Goal: Information Seeking & Learning: Learn about a topic

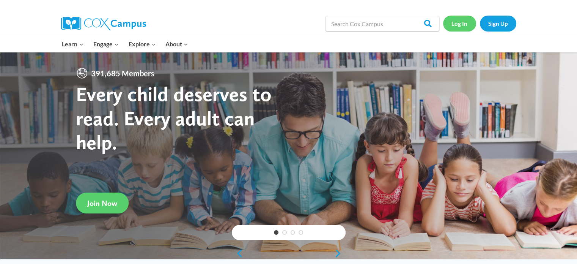
click at [465, 22] on link "Log In" at bounding box center [459, 24] width 33 height 16
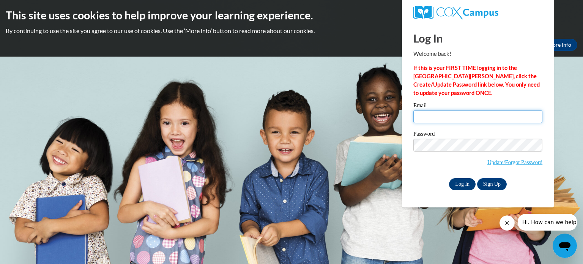
type input "jerb@kusd.edu"
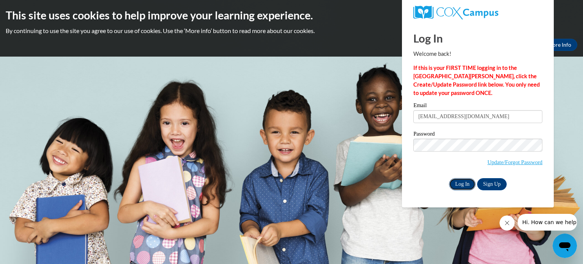
click at [461, 185] on input "Log In" at bounding box center [462, 184] width 27 height 12
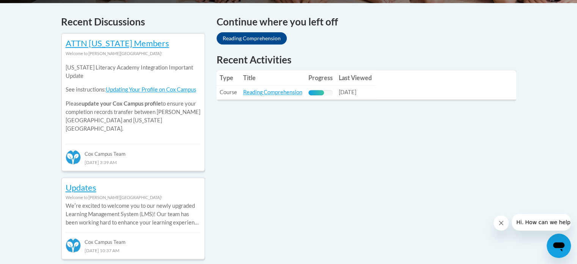
scroll to position [223, 0]
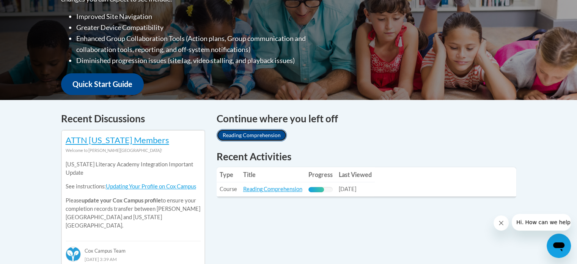
click at [260, 132] on link "Reading Comprehension" at bounding box center [252, 135] width 70 height 12
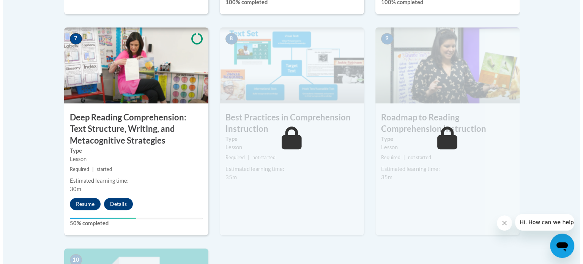
scroll to position [659, 0]
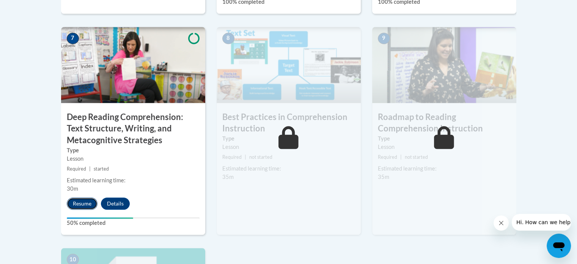
click at [84, 203] on button "Resume" at bounding box center [82, 203] width 31 height 12
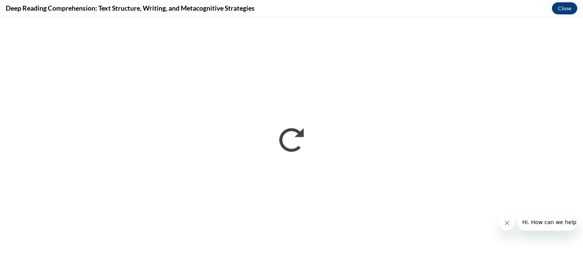
scroll to position [0, 0]
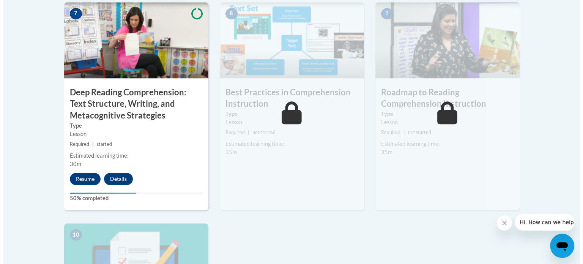
scroll to position [684, 0]
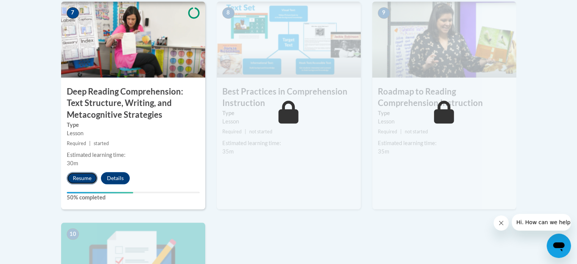
click at [94, 179] on button "Resume" at bounding box center [82, 178] width 31 height 12
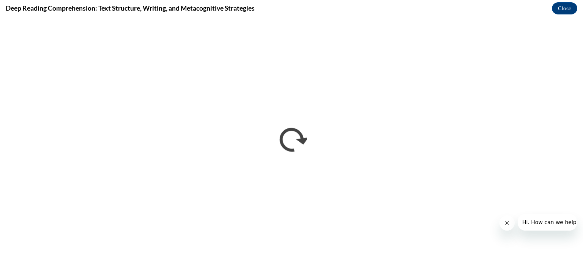
scroll to position [0, 0]
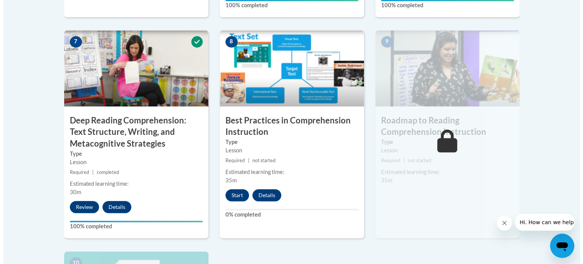
scroll to position [644, 0]
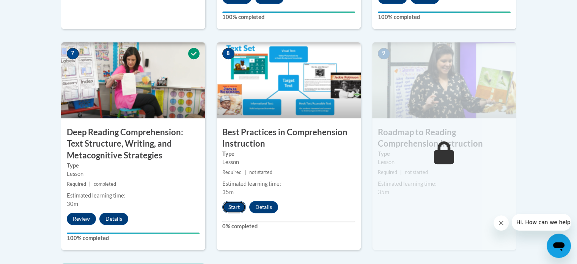
click at [232, 205] on button "Start" at bounding box center [234, 207] width 24 height 12
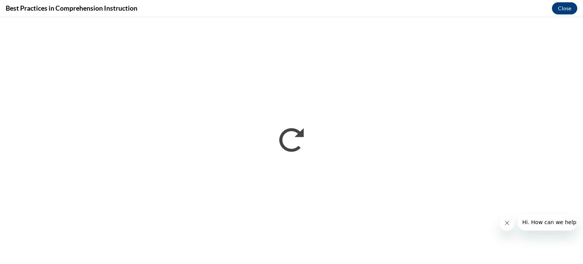
scroll to position [0, 0]
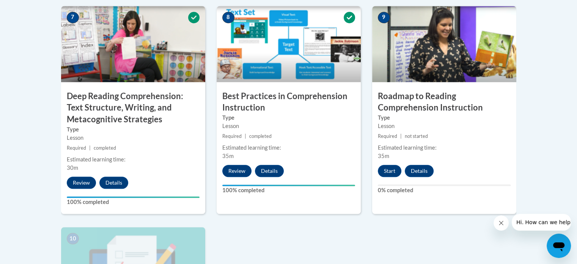
scroll to position [680, 0]
